Goal: Transaction & Acquisition: Purchase product/service

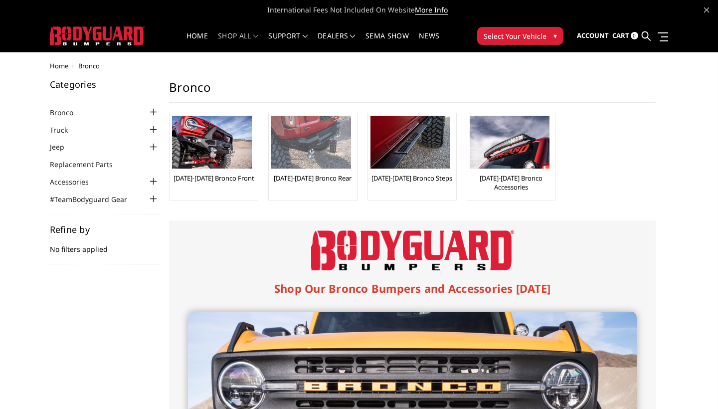
click at [300, 152] on img at bounding box center [311, 142] width 80 height 53
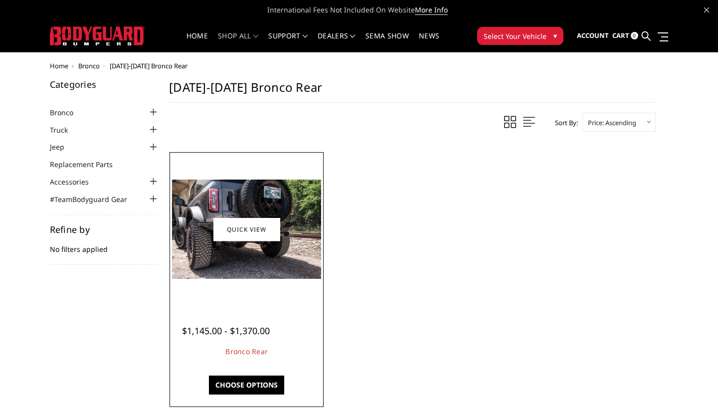
click at [282, 270] on img at bounding box center [246, 229] width 149 height 99
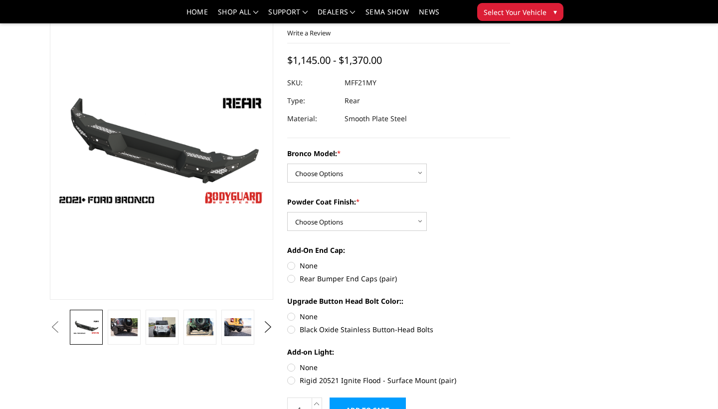
scroll to position [64, 0]
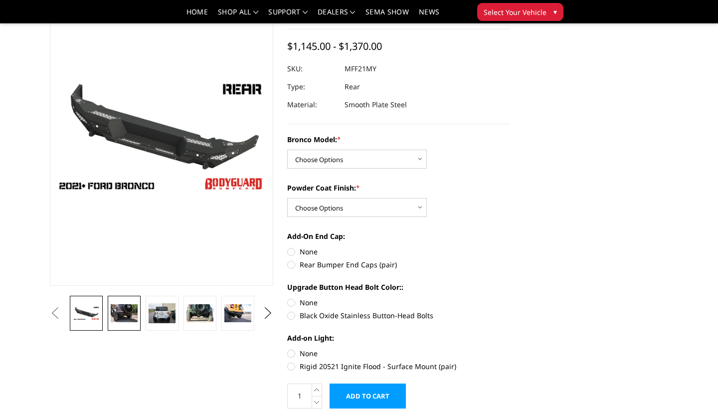
click at [119, 319] on img at bounding box center [124, 313] width 27 height 18
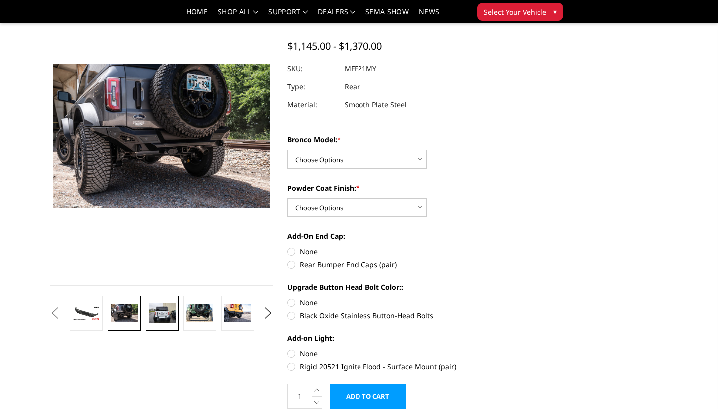
click at [161, 324] on img at bounding box center [162, 313] width 27 height 20
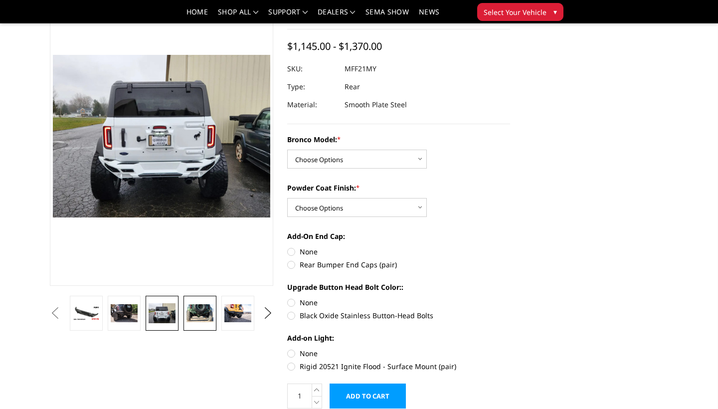
click at [199, 322] on img at bounding box center [199, 313] width 27 height 18
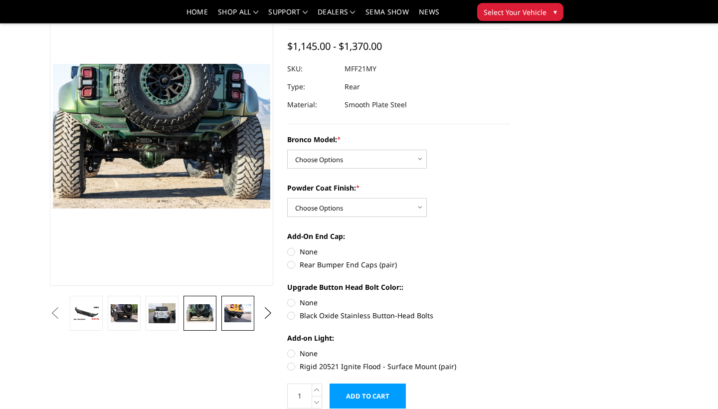
click at [236, 322] on img at bounding box center [237, 313] width 27 height 18
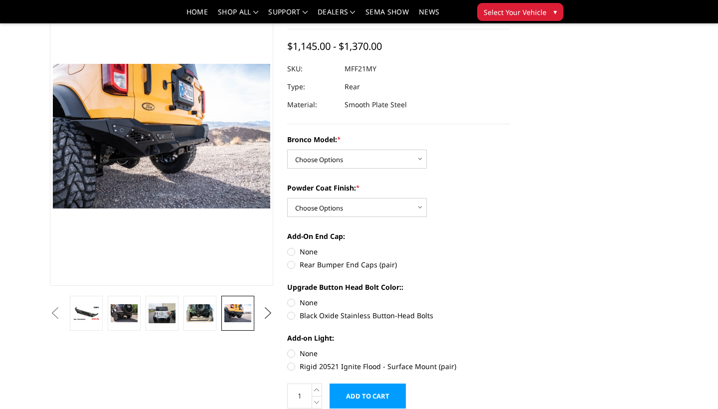
click at [269, 321] on button "Next" at bounding box center [267, 313] width 15 height 15
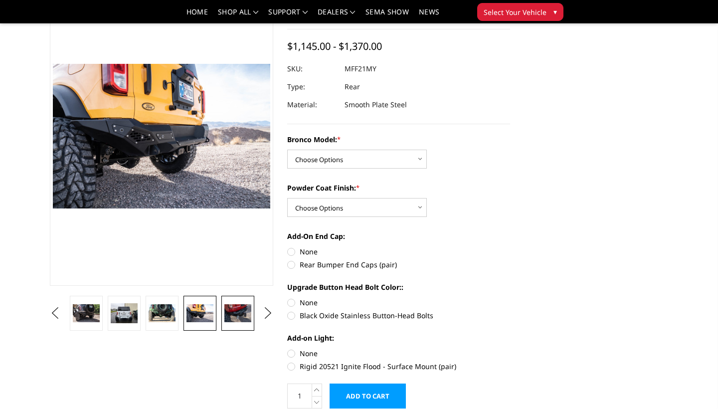
click at [247, 322] on img at bounding box center [237, 313] width 27 height 18
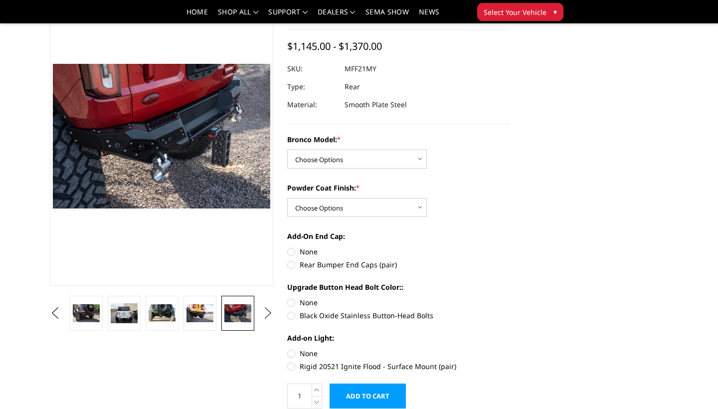
click at [267, 321] on button "Next" at bounding box center [267, 313] width 15 height 15
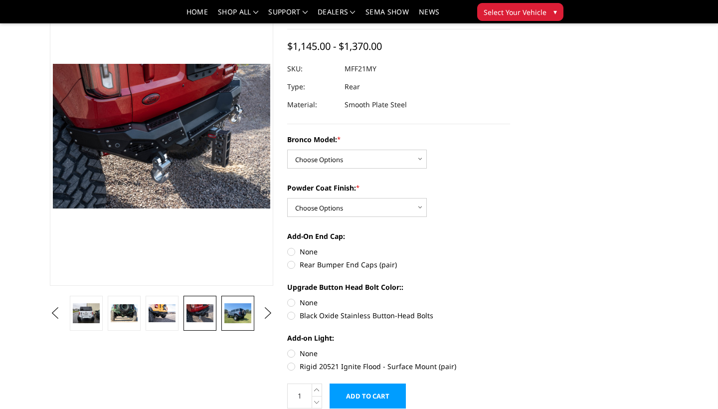
click at [243, 324] on img at bounding box center [237, 313] width 27 height 20
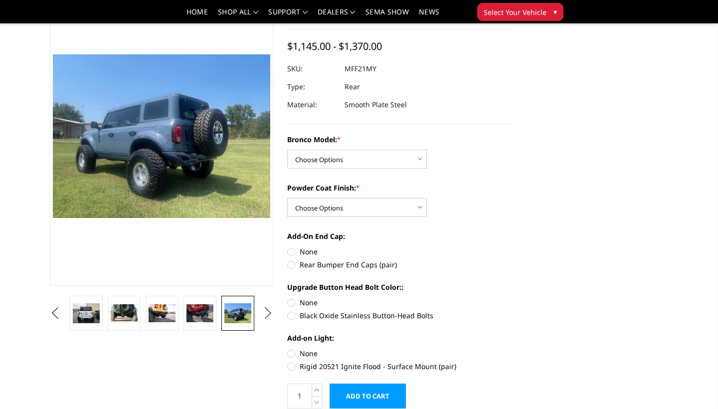
click at [270, 321] on button "Next" at bounding box center [267, 313] width 15 height 15
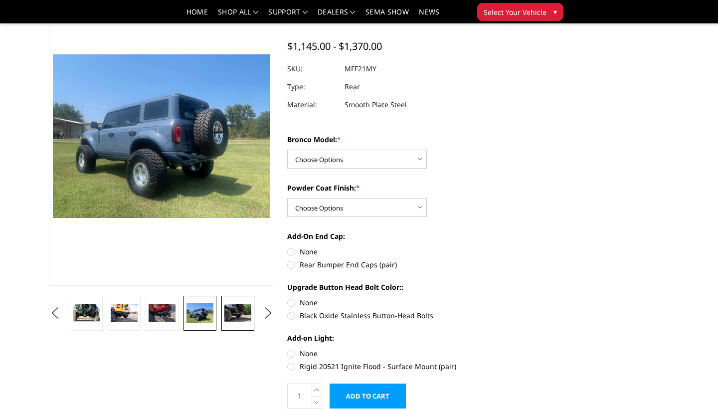
click at [244, 322] on img at bounding box center [237, 313] width 27 height 18
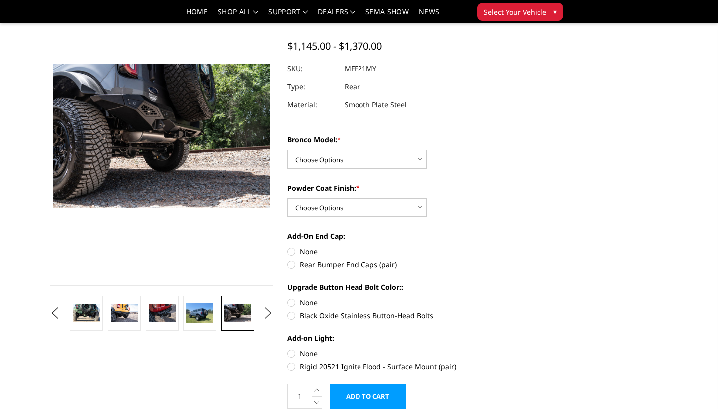
click at [268, 321] on button "Next" at bounding box center [267, 313] width 15 height 15
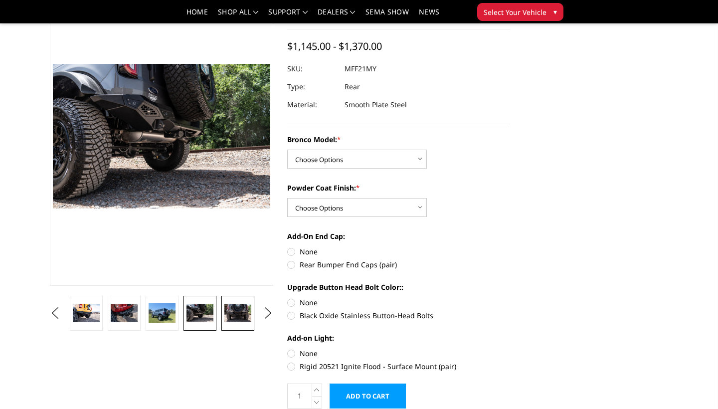
click at [245, 322] on img at bounding box center [237, 313] width 27 height 18
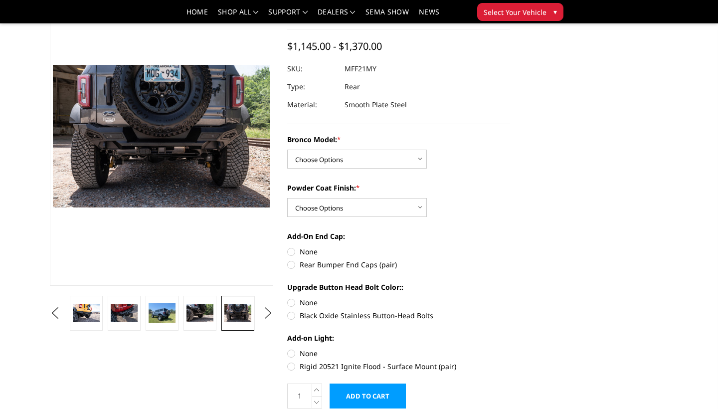
click at [268, 321] on button "Next" at bounding box center [267, 313] width 15 height 15
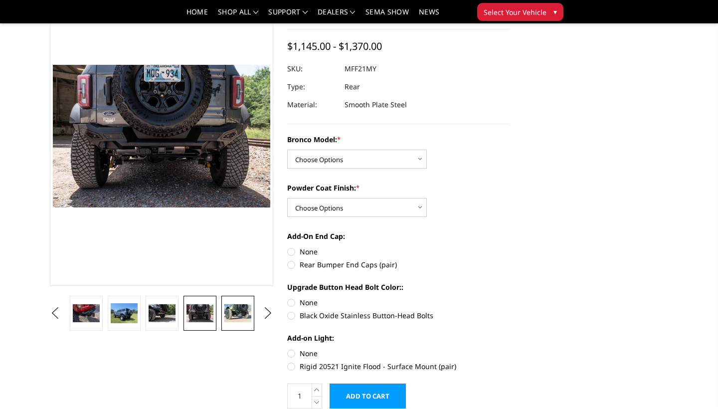
click at [247, 322] on img at bounding box center [237, 313] width 27 height 18
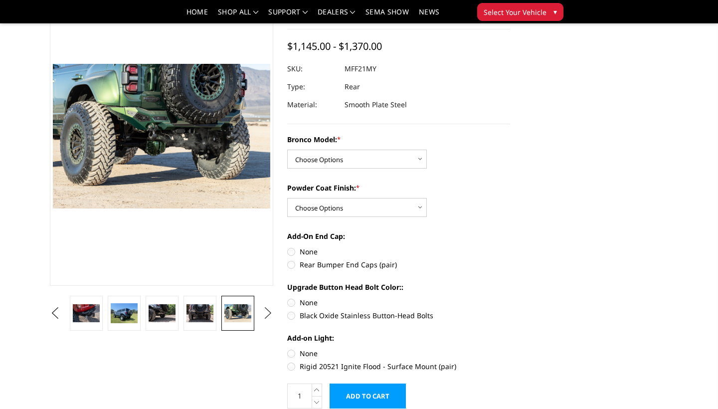
click at [268, 321] on button "Next" at bounding box center [267, 313] width 15 height 15
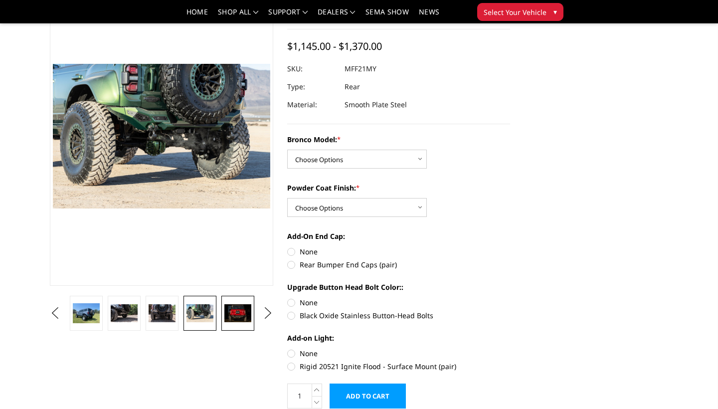
click at [235, 322] on img at bounding box center [237, 313] width 27 height 18
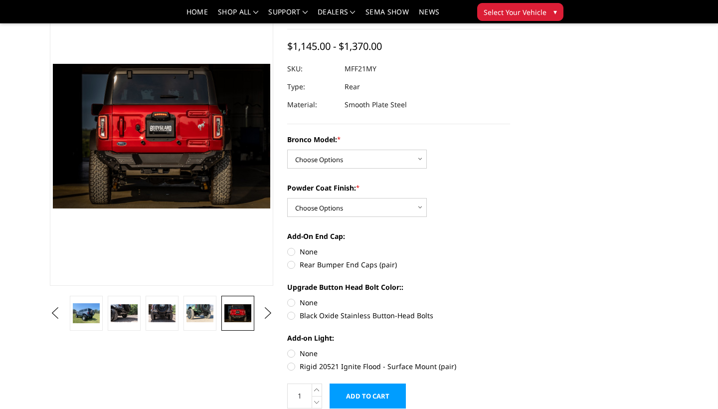
click at [257, 326] on ul "Previous Next" at bounding box center [161, 313] width 228 height 35
click at [268, 321] on button "Next" at bounding box center [267, 313] width 15 height 15
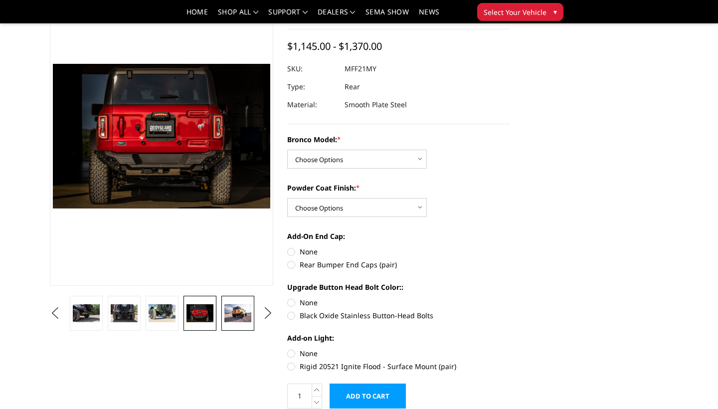
click at [243, 322] on img at bounding box center [237, 313] width 27 height 18
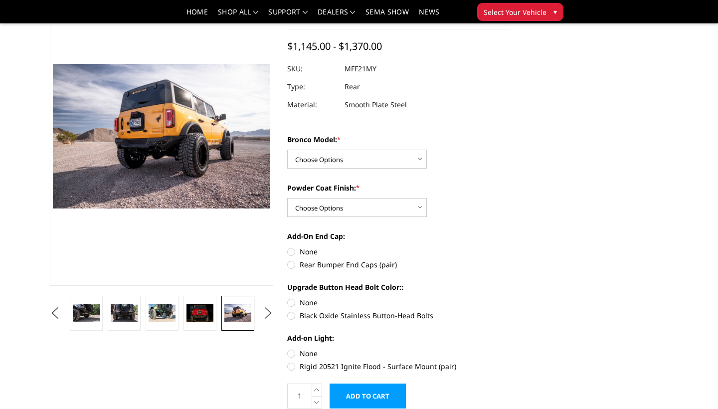
click at [269, 321] on button "Next" at bounding box center [267, 313] width 15 height 15
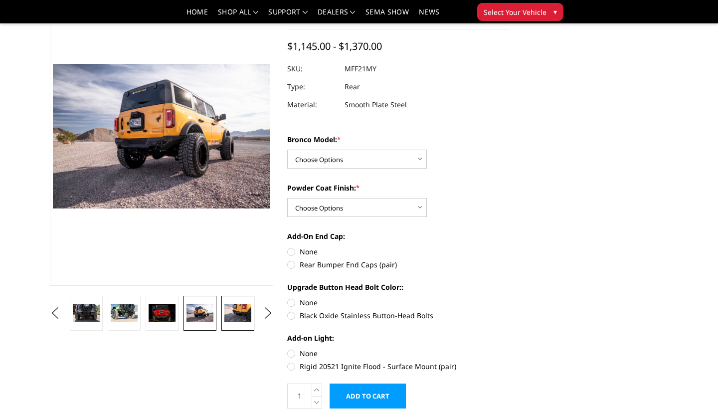
click at [235, 322] on img at bounding box center [237, 313] width 27 height 18
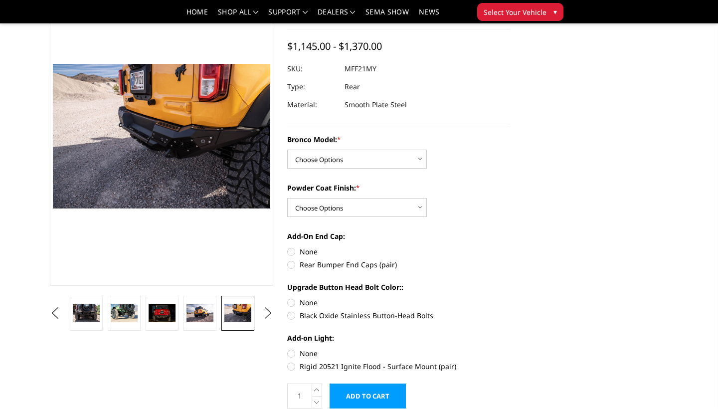
click at [267, 321] on button "Next" at bounding box center [267, 313] width 15 height 15
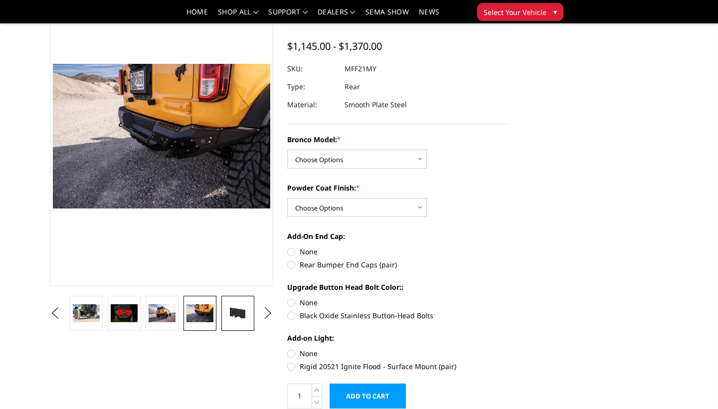
click at [239, 321] on img at bounding box center [237, 313] width 27 height 15
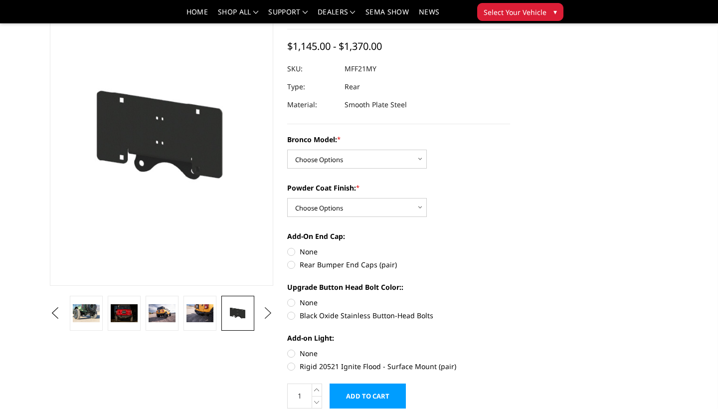
click at [269, 321] on button "Next" at bounding box center [267, 313] width 15 height 15
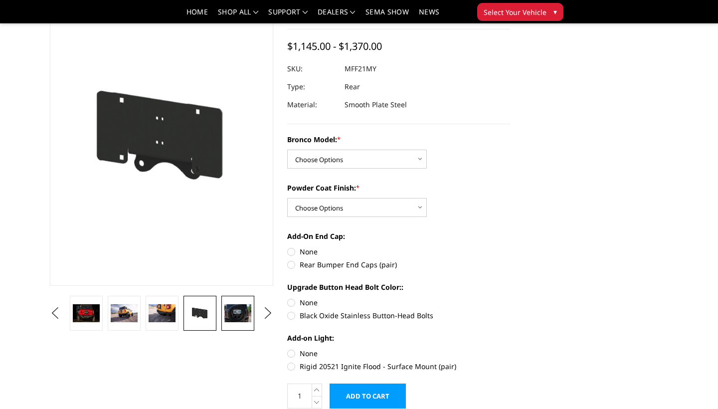
click at [232, 321] on img at bounding box center [237, 313] width 27 height 18
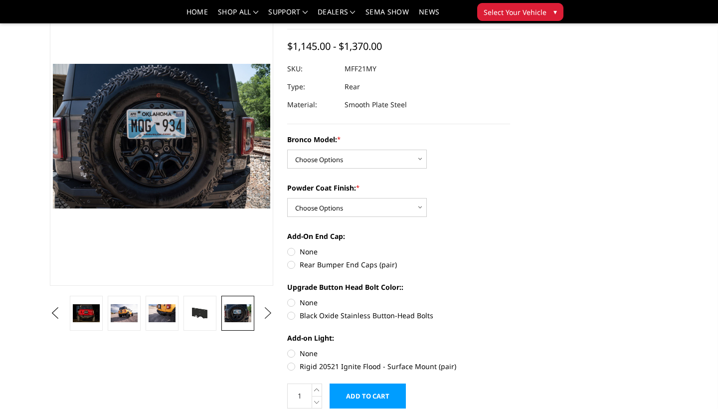
click at [275, 321] on button "Next" at bounding box center [267, 313] width 15 height 15
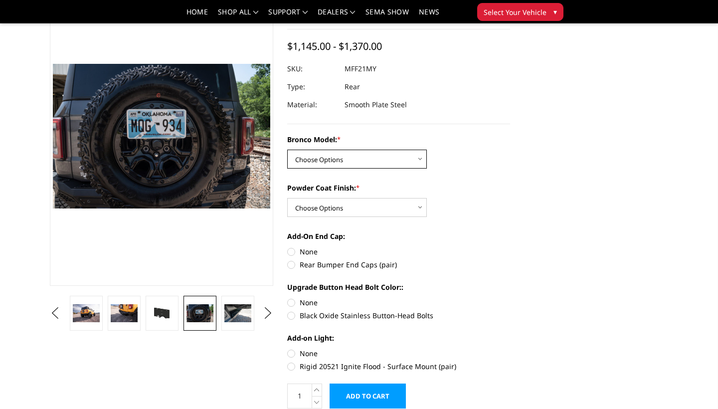
select select "4024"
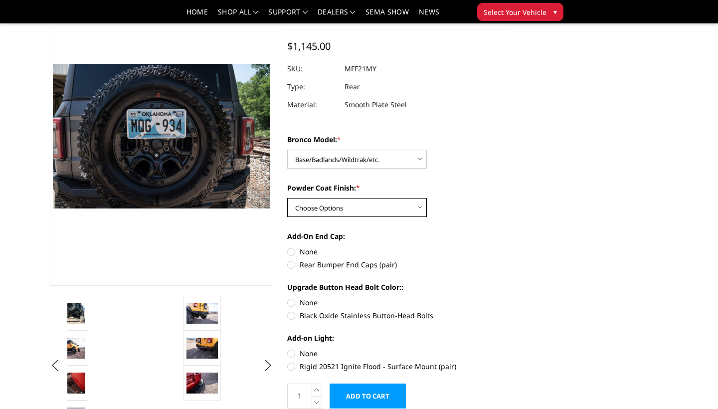
select select "4027"
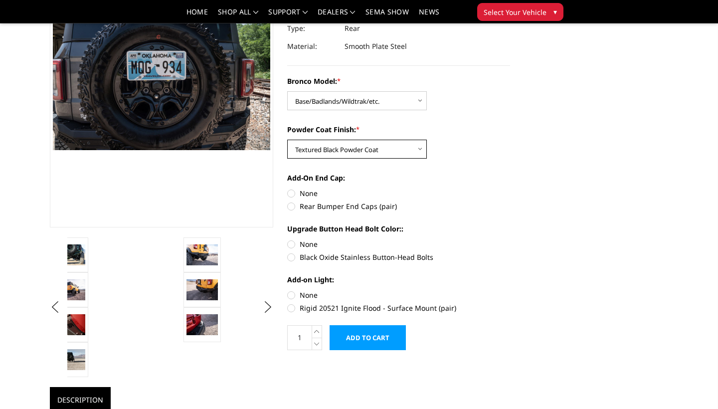
scroll to position [123, 0]
